Goal: Contribute content: Add original content to the website for others to see

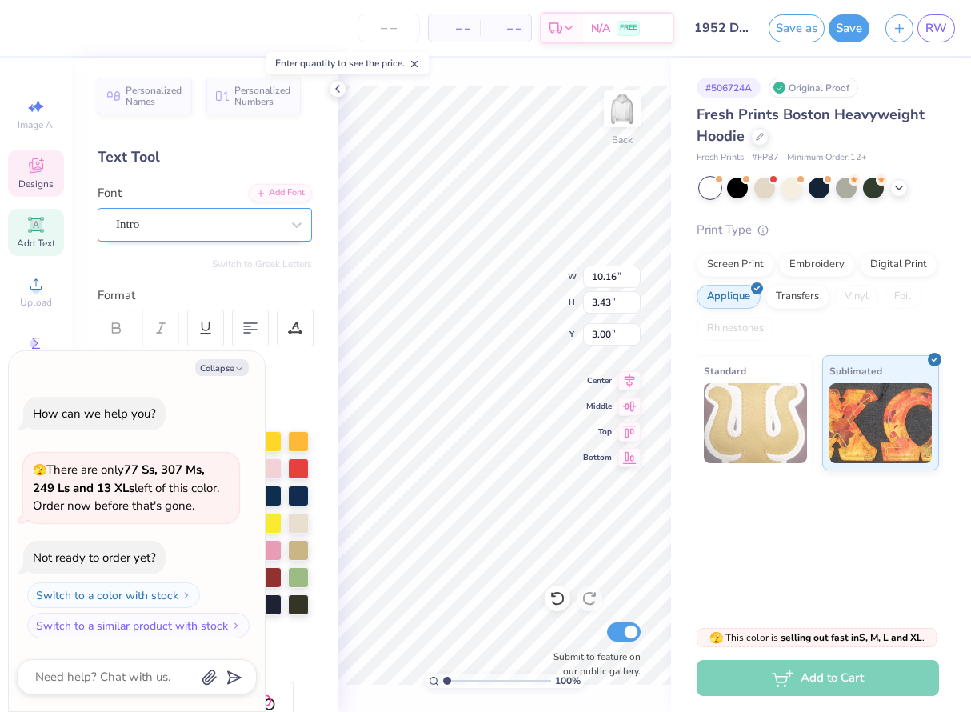
click at [164, 226] on div "Intro" at bounding box center [198, 224] width 168 height 25
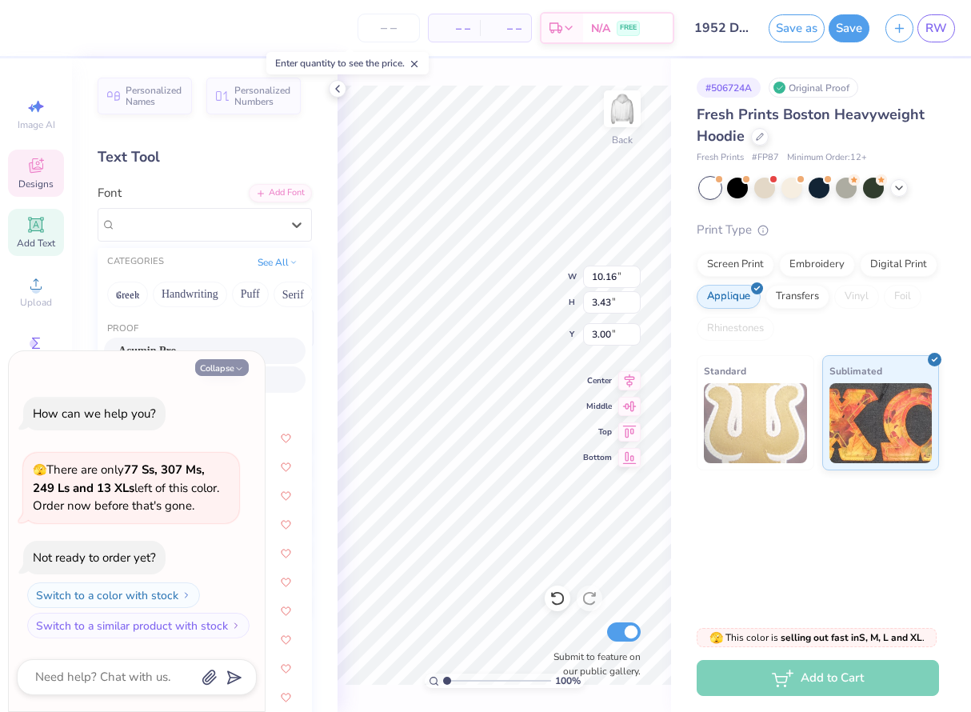
click at [236, 374] on button "Collapse" at bounding box center [222, 367] width 54 height 17
type textarea "x"
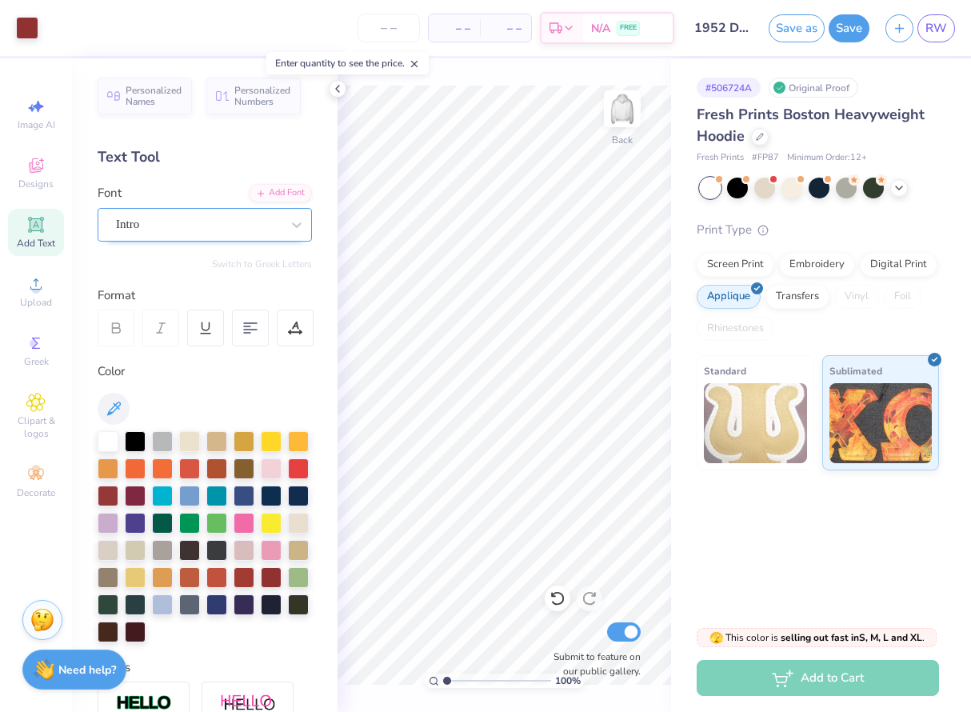
click at [214, 226] on div "Intro" at bounding box center [198, 224] width 168 height 25
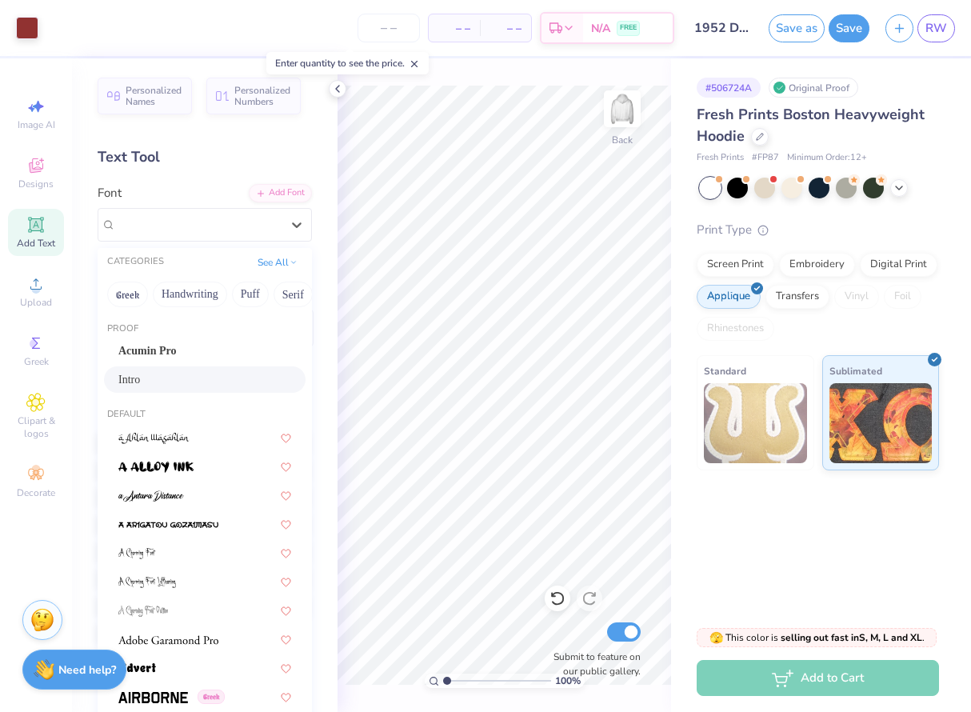
click at [165, 381] on div "Intro" at bounding box center [204, 379] width 173 height 17
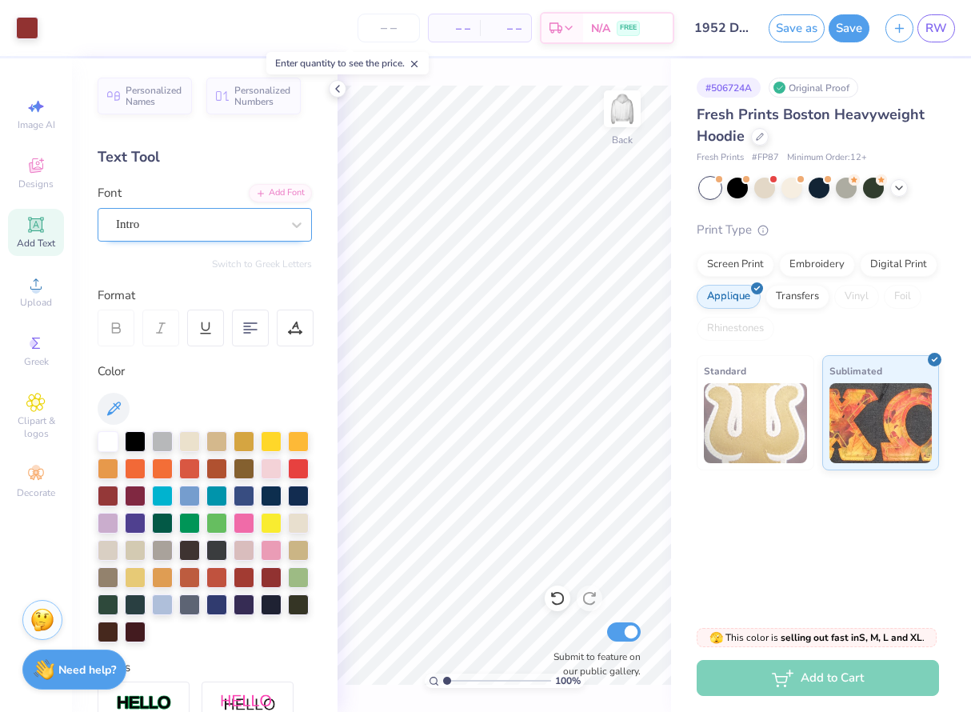
click at [215, 219] on div "Intro" at bounding box center [198, 224] width 168 height 25
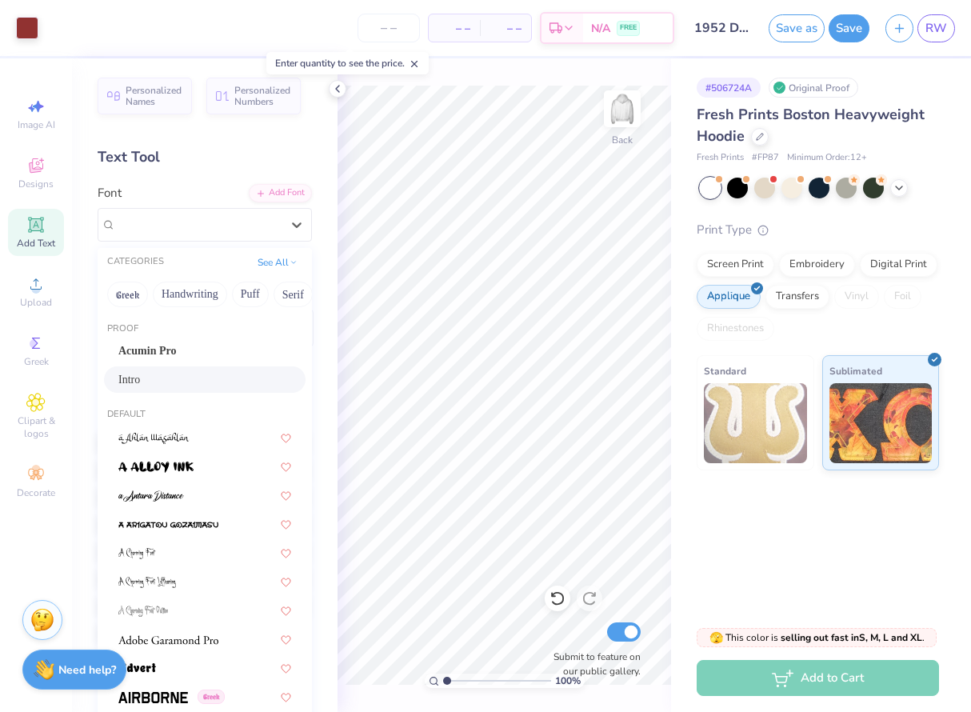
click at [280, 381] on div "Intro" at bounding box center [204, 379] width 173 height 17
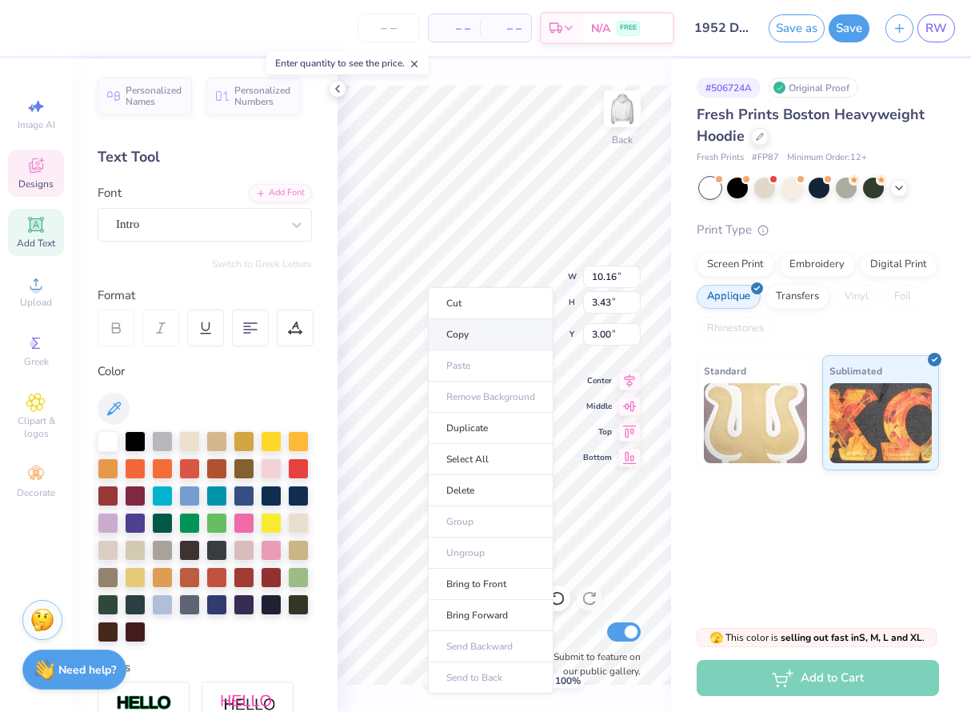
click at [454, 332] on li "Copy" at bounding box center [491, 334] width 126 height 31
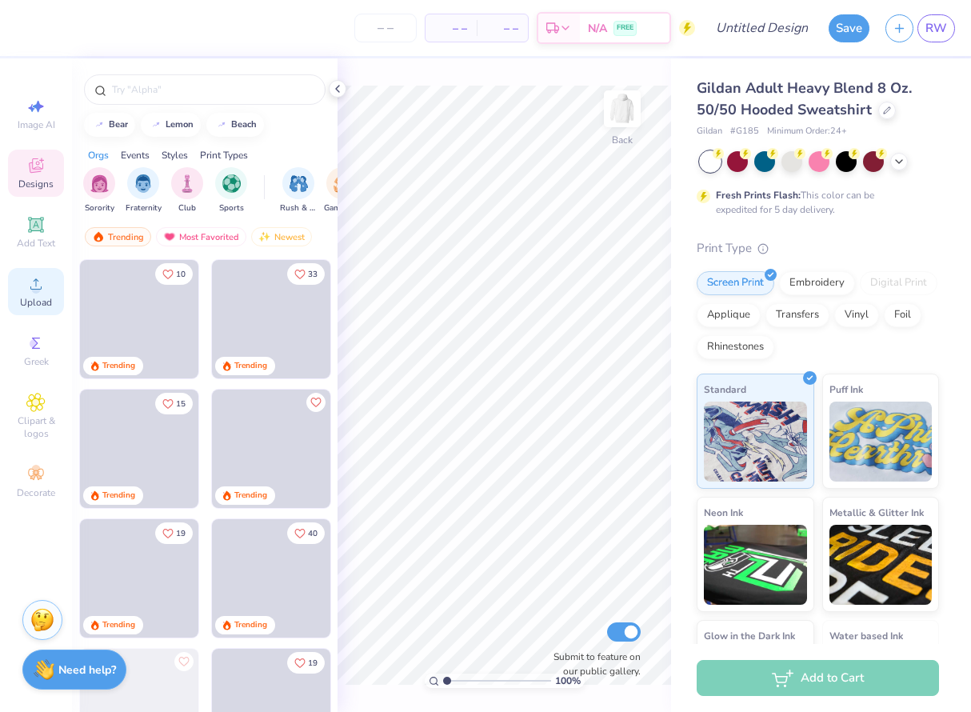
click at [40, 291] on icon at bounding box center [35, 283] width 19 height 19
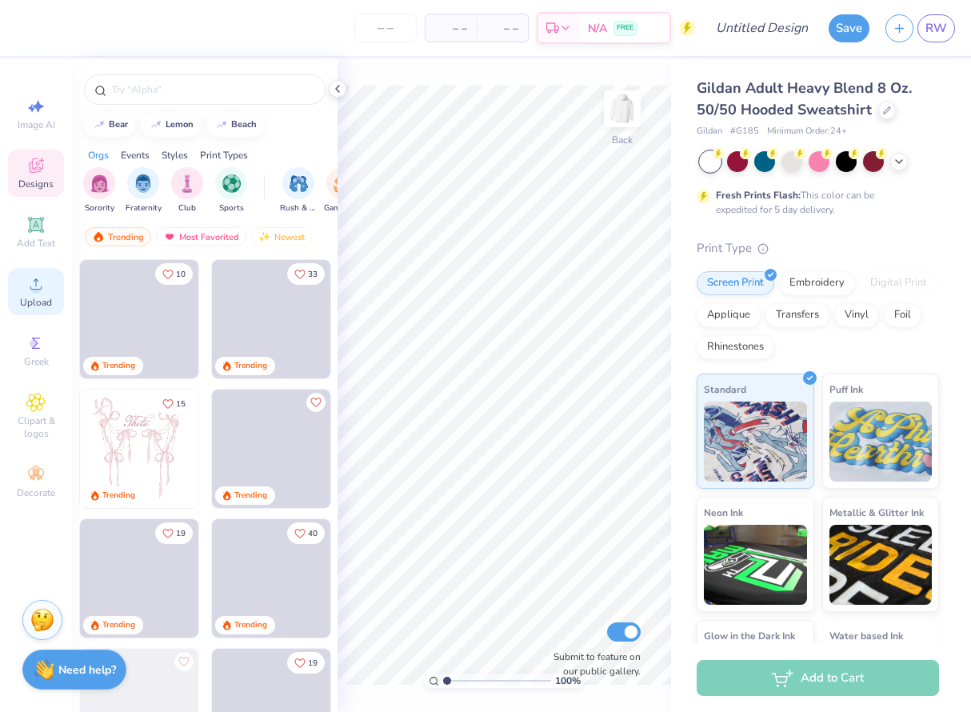
click at [30, 301] on span "Upload" at bounding box center [36, 302] width 32 height 13
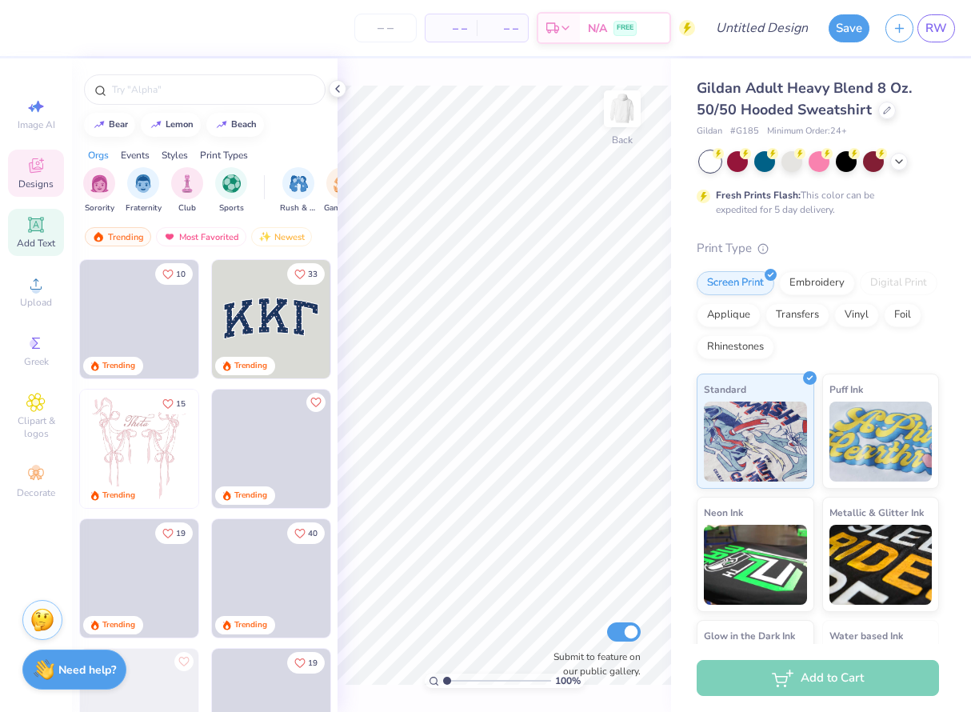
click at [34, 226] on icon at bounding box center [36, 224] width 12 height 12
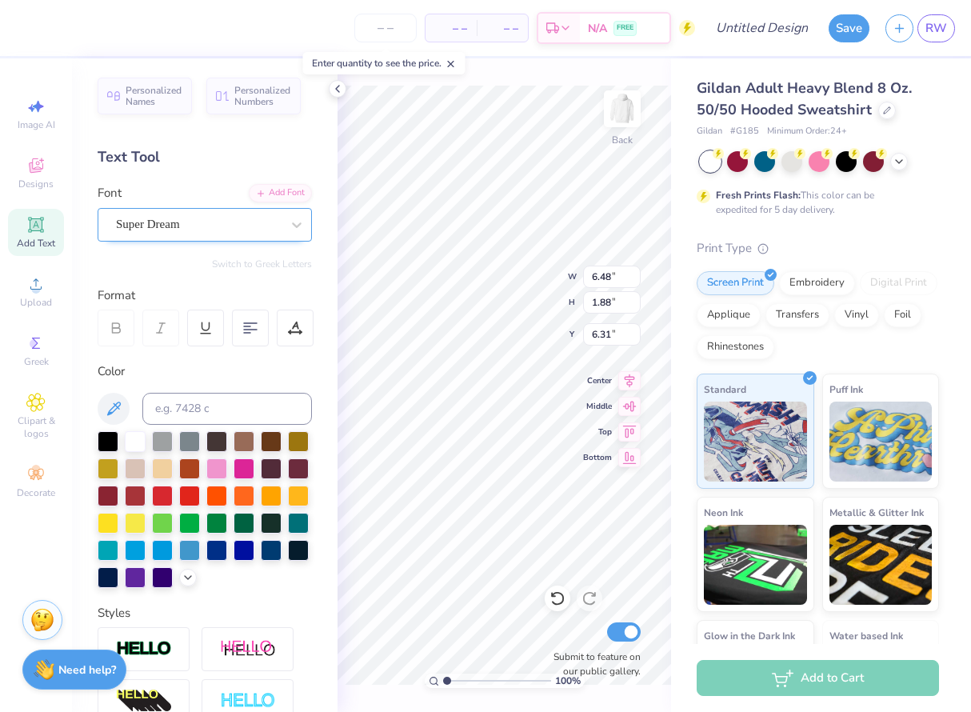
click at [242, 222] on div "Super Dream" at bounding box center [198, 224] width 168 height 25
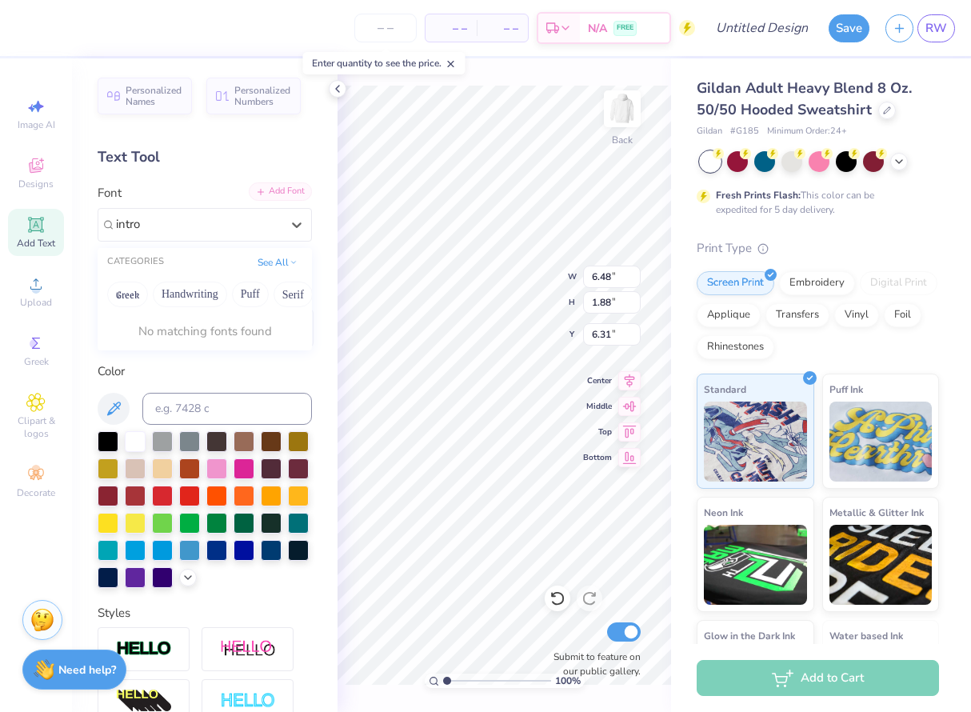
type input "intro"
click at [273, 200] on div "Add Font" at bounding box center [280, 191] width 63 height 18
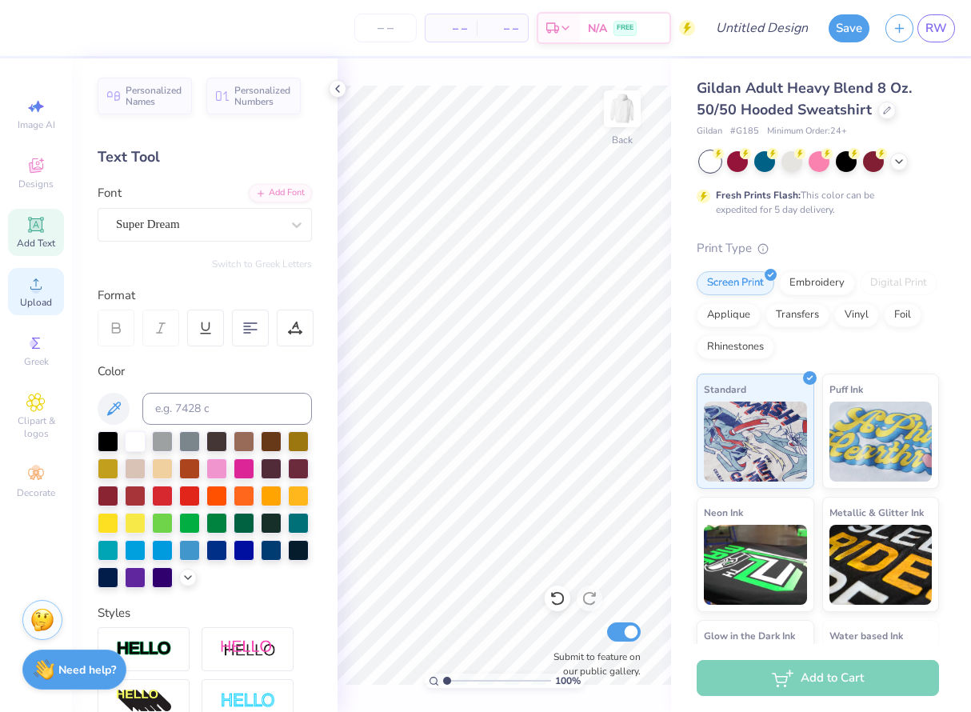
click at [30, 288] on icon at bounding box center [35, 283] width 19 height 19
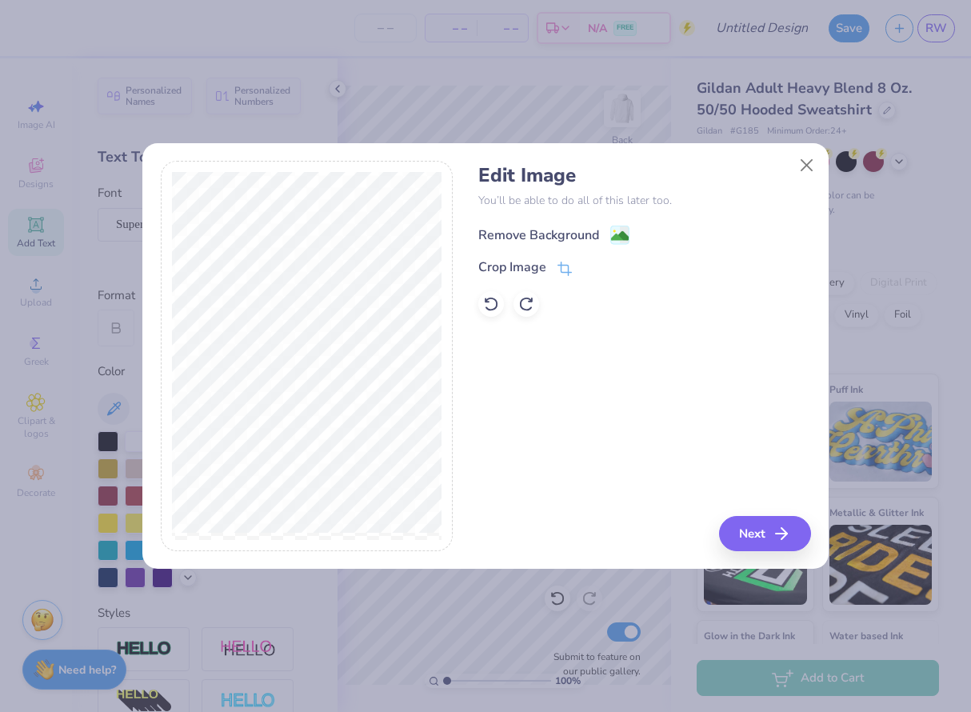
click at [607, 238] on div "Remove Background" at bounding box center [553, 235] width 151 height 20
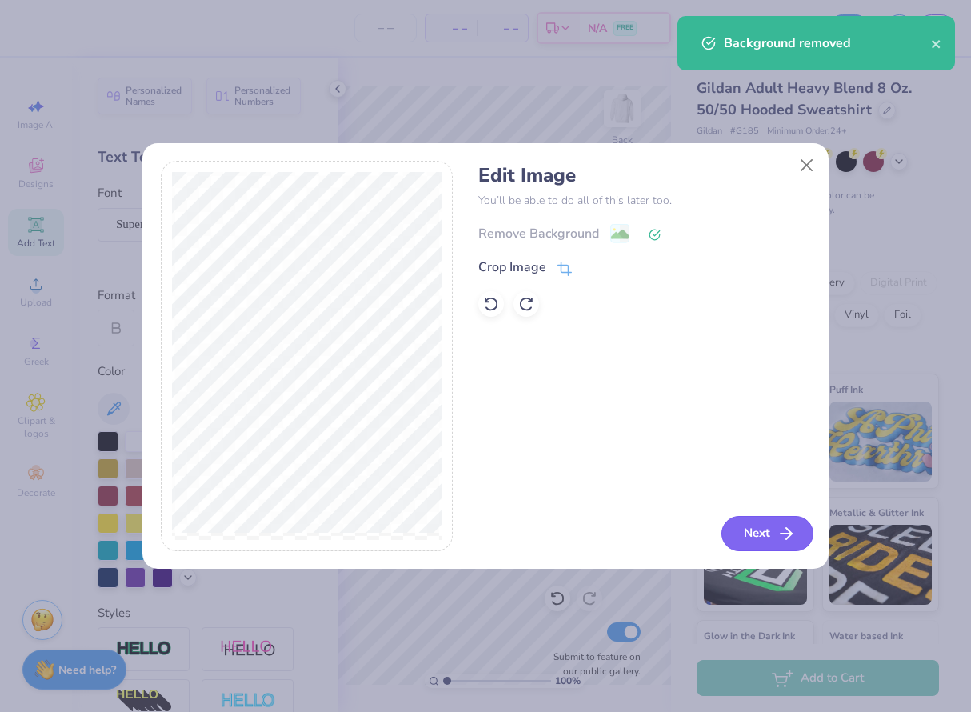
click at [754, 535] on button "Next" at bounding box center [767, 533] width 92 height 35
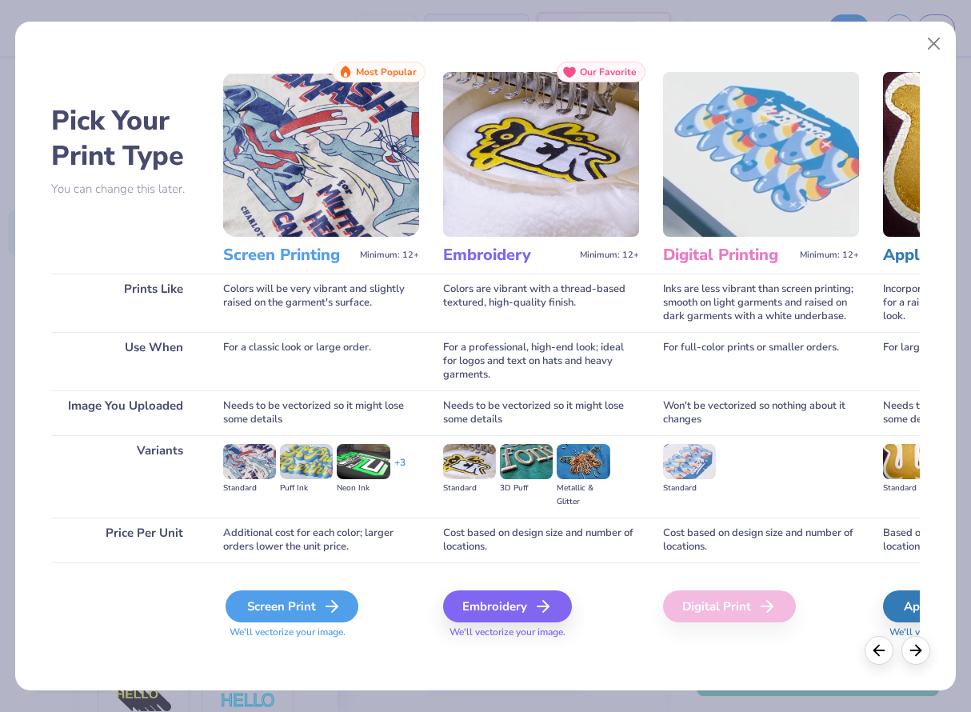
click at [291, 595] on div "Screen Print" at bounding box center [292, 606] width 133 height 32
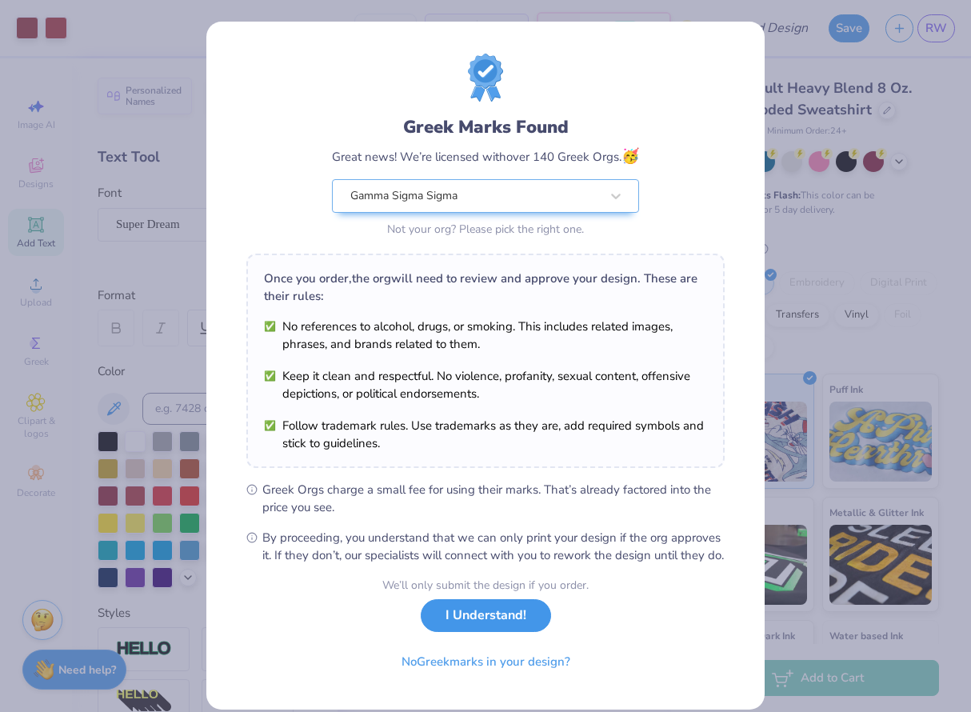
click at [479, 632] on button "I Understand!" at bounding box center [486, 615] width 130 height 33
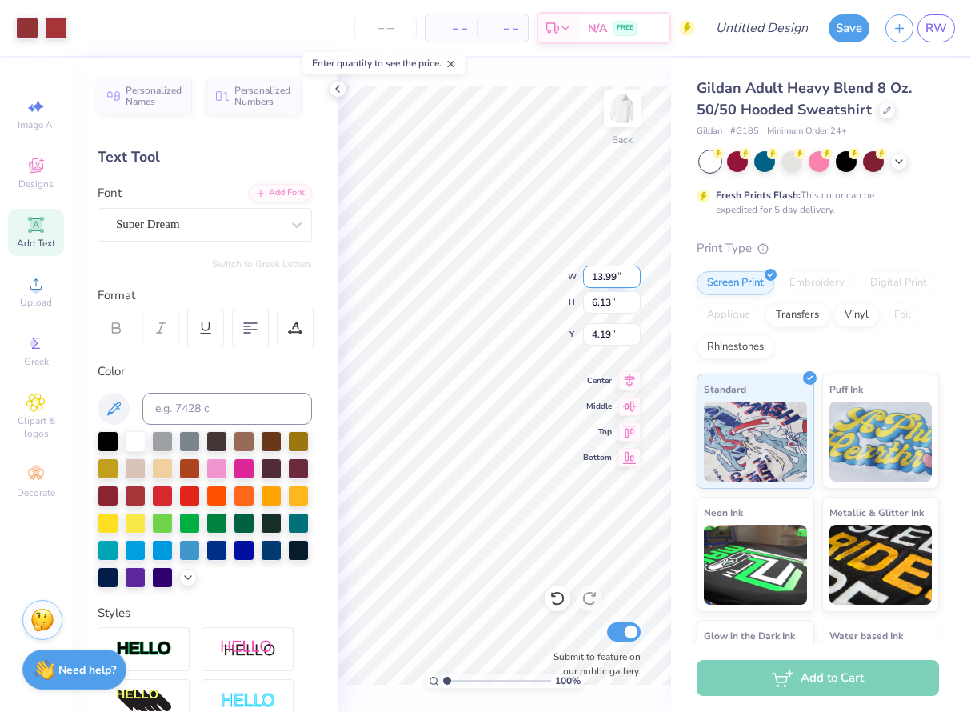
click at [605, 277] on input "13.99" at bounding box center [612, 277] width 58 height 22
type input "10.16"
type input "4.45"
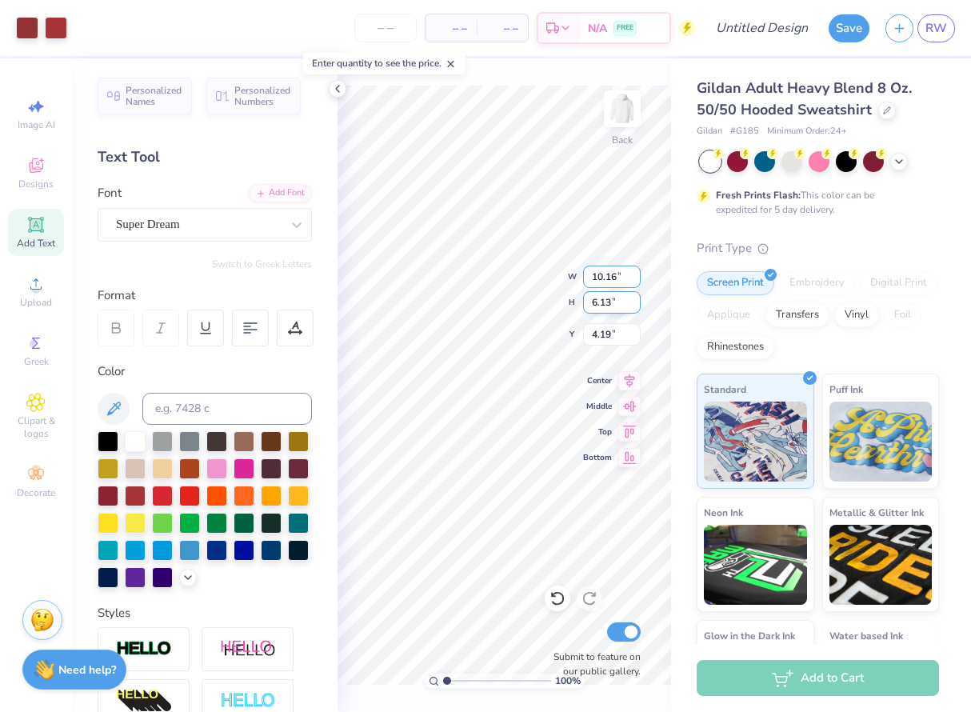
type input "5.03"
type input "3.00"
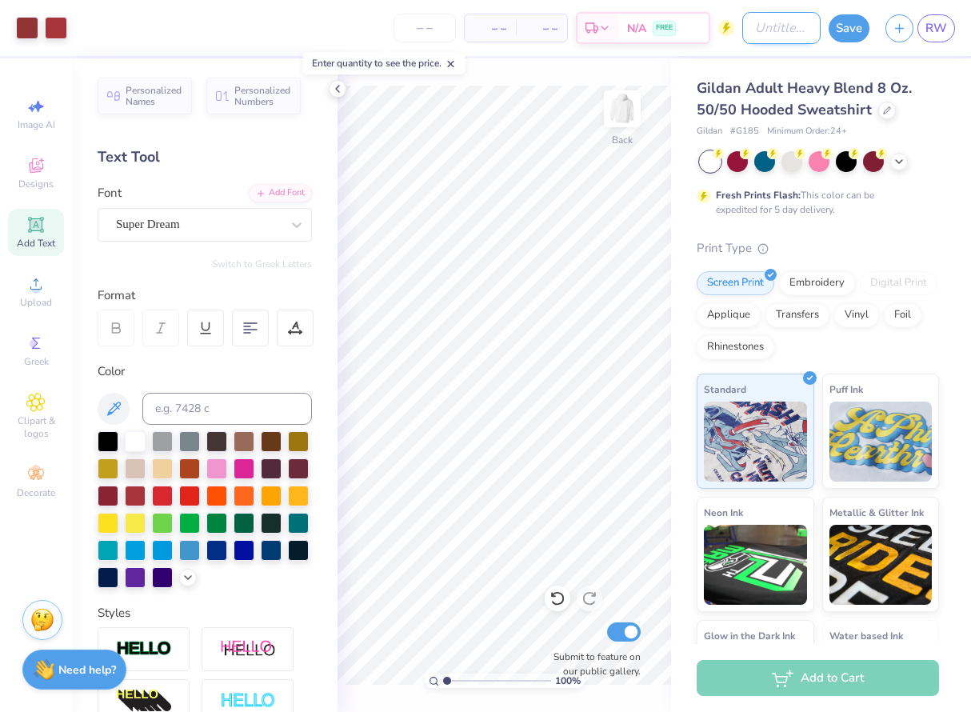
click at [768, 26] on input "Design Title" at bounding box center [781, 28] width 78 height 32
type input "Cheaper 1952 Design"
click at [847, 28] on button "Save" at bounding box center [848, 26] width 41 height 28
